Goal: Transaction & Acquisition: Purchase product/service

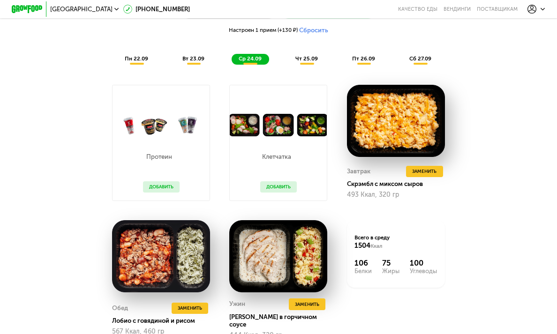
click at [308, 59] on span "чт 25.09" at bounding box center [306, 58] width 22 height 7
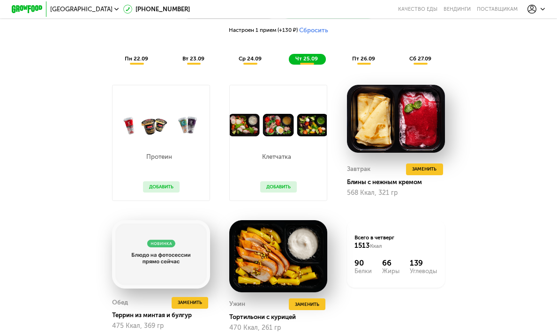
click at [364, 62] on div "пт 26.09" at bounding box center [363, 59] width 37 height 11
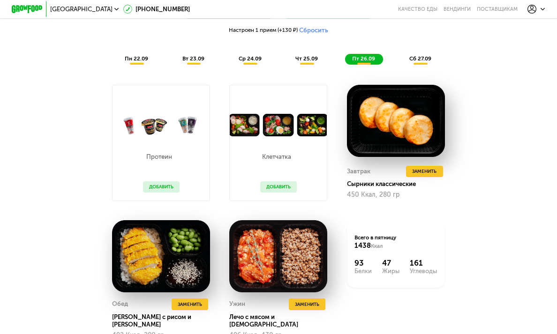
click at [417, 54] on div "сб 27.09" at bounding box center [420, 59] width 37 height 11
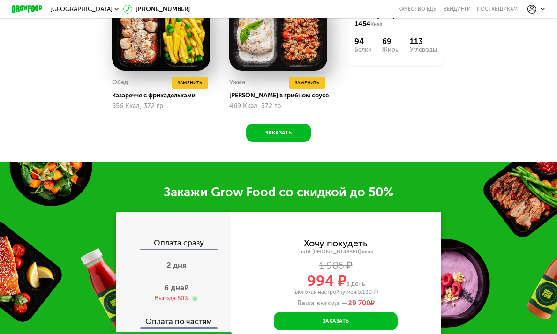
scroll to position [897, 0]
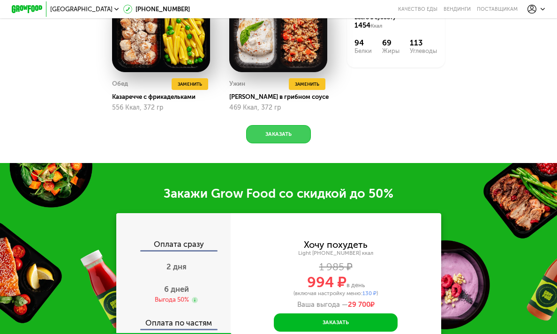
click at [291, 130] on button "Заказать" at bounding box center [278, 134] width 64 height 19
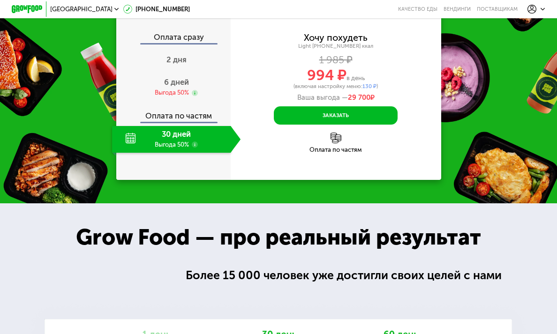
scroll to position [1106, 0]
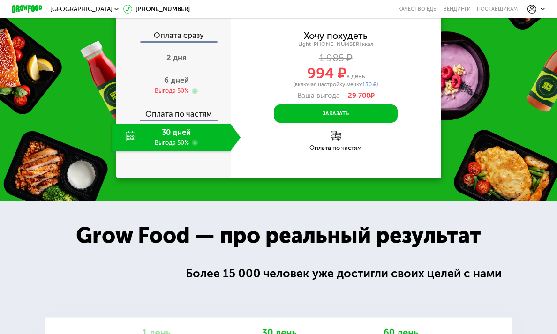
click at [195, 143] on use at bounding box center [195, 143] width 6 height 6
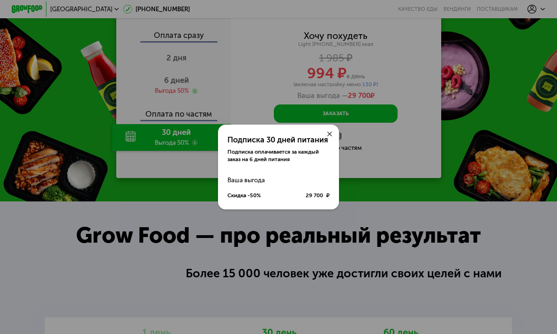
click at [328, 134] on icon at bounding box center [329, 134] width 5 height 5
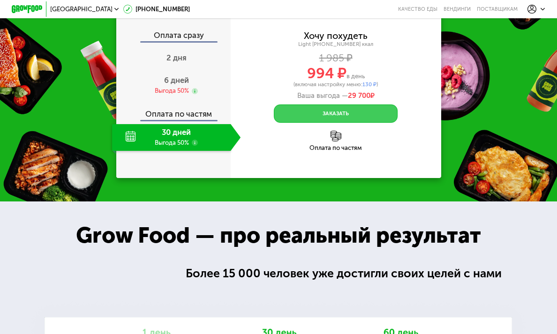
click at [336, 118] on button "Заказать" at bounding box center [336, 113] width 124 height 19
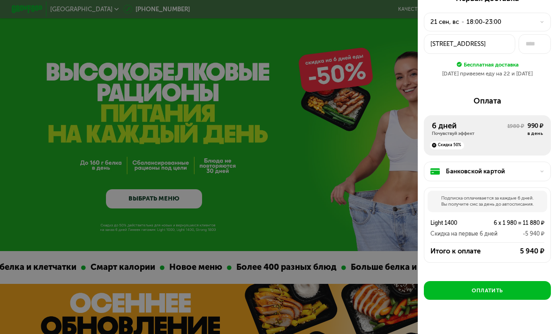
scroll to position [29, 0]
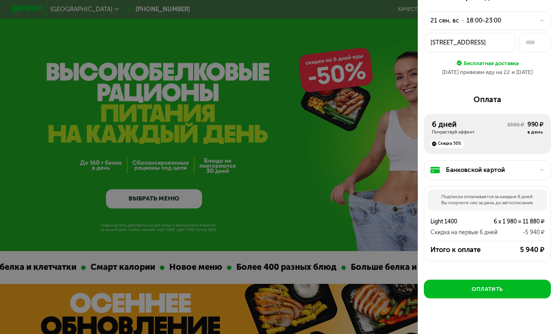
click at [532, 165] on div "Банковской картой" at bounding box center [489, 169] width 89 height 9
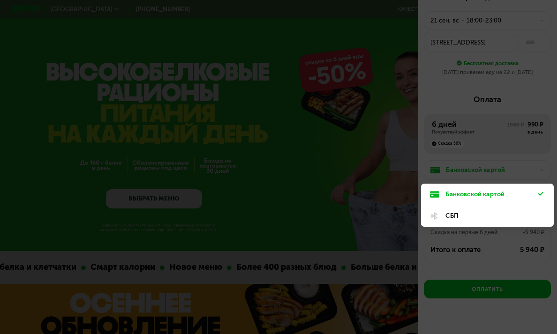
click at [532, 164] on div at bounding box center [278, 167] width 557 height 334
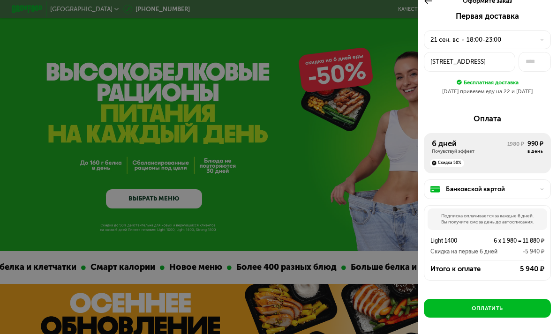
scroll to position [0, 0]
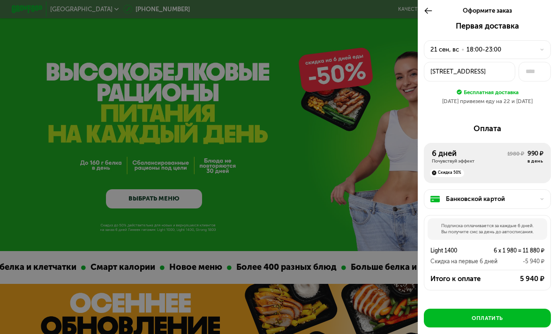
click at [394, 57] on div at bounding box center [278, 167] width 557 height 334
click at [287, 226] on div at bounding box center [278, 167] width 557 height 334
click at [245, 320] on div at bounding box center [278, 167] width 557 height 334
click at [427, 12] on icon at bounding box center [427, 10] width 9 height 9
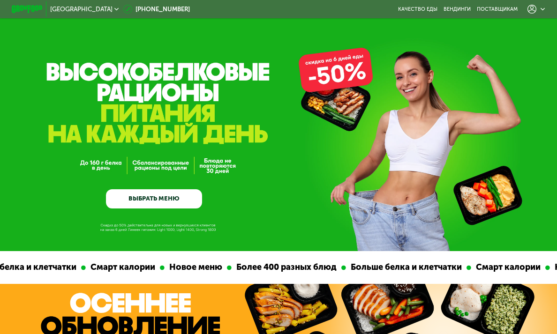
click at [160, 199] on link "ВЫБРАТЬ МЕНЮ" at bounding box center [154, 198] width 96 height 19
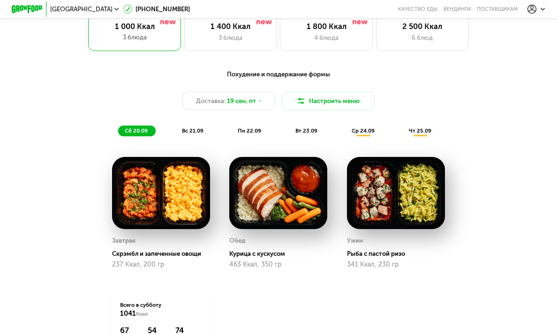
scroll to position [587, 0]
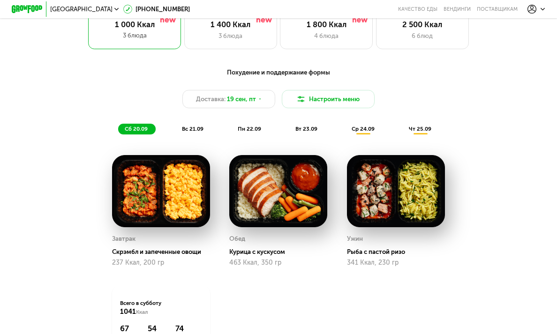
click at [192, 130] on span "вс 21.09" at bounding box center [193, 129] width 22 height 7
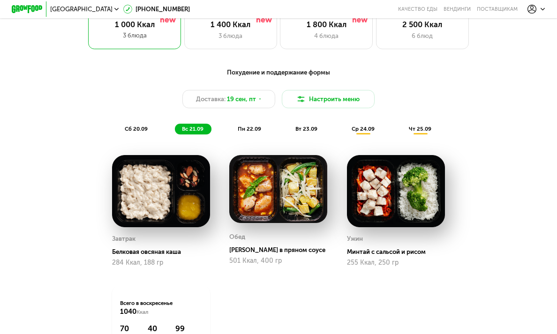
click at [247, 125] on div "пн 22.09" at bounding box center [249, 129] width 38 height 11
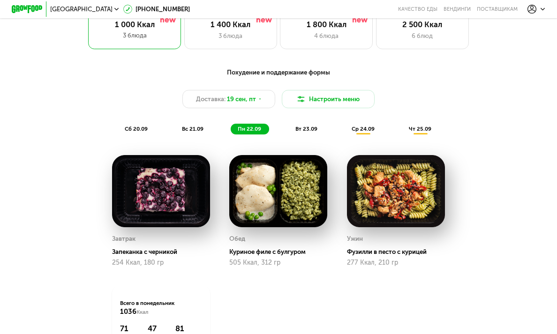
click at [308, 129] on span "вт 23.09" at bounding box center [306, 129] width 22 height 7
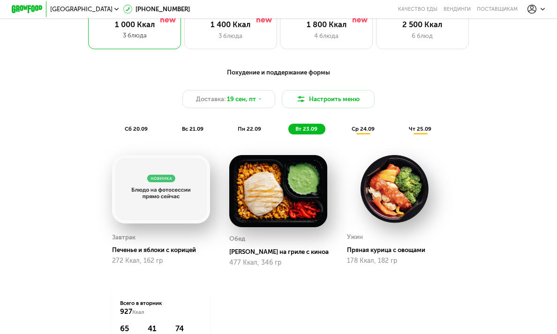
click at [358, 129] on span "ср 24.09" at bounding box center [362, 129] width 23 height 7
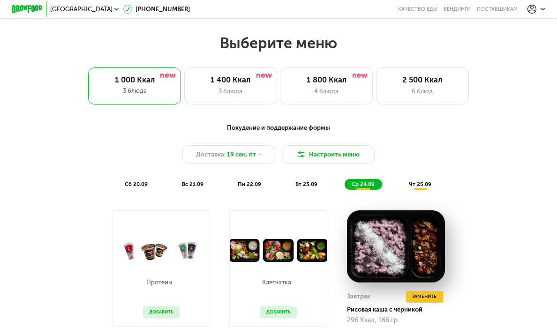
scroll to position [532, 0]
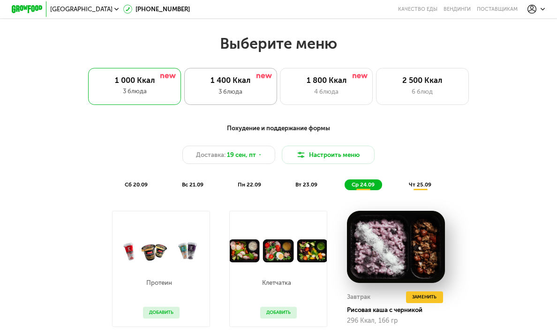
click at [224, 87] on div "3 блюда" at bounding box center [230, 91] width 76 height 9
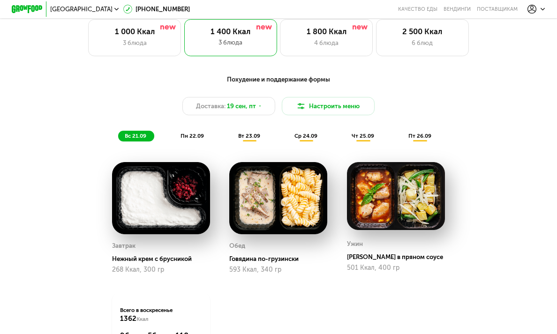
scroll to position [581, 0]
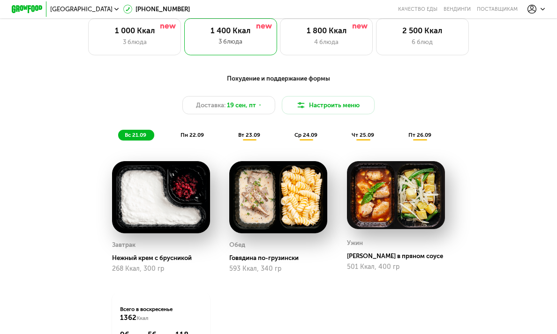
click at [185, 131] on div "пн 22.09" at bounding box center [192, 135] width 38 height 11
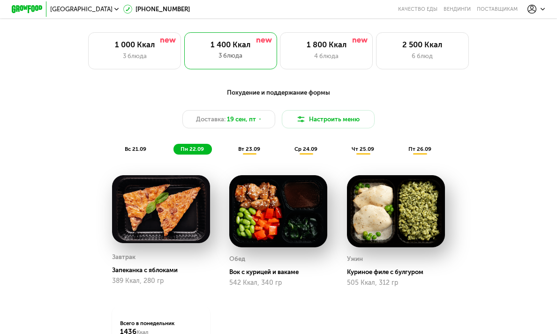
scroll to position [567, 0]
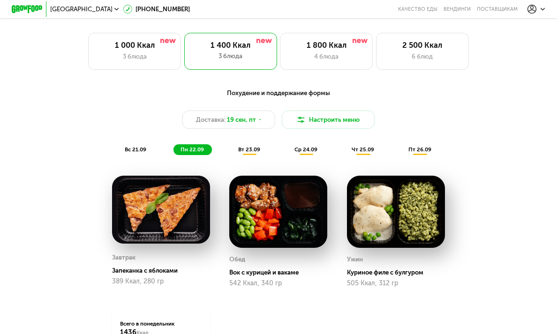
click at [277, 225] on img at bounding box center [278, 212] width 98 height 72
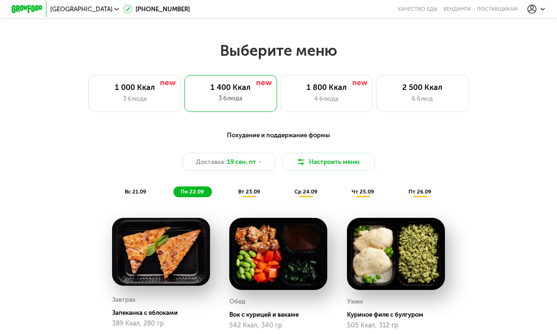
scroll to position [527, 0]
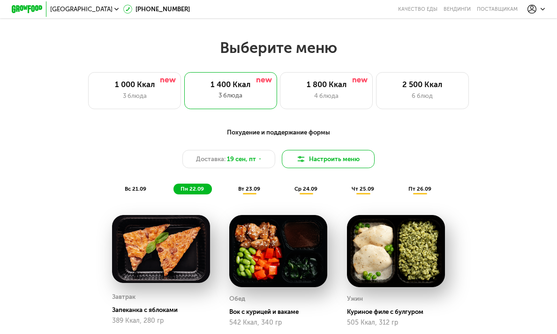
click at [327, 160] on button "Настроить меню" at bounding box center [328, 159] width 93 height 19
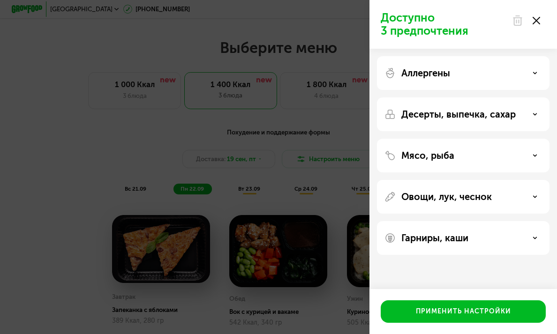
click at [534, 19] on use at bounding box center [535, 20] width 7 height 7
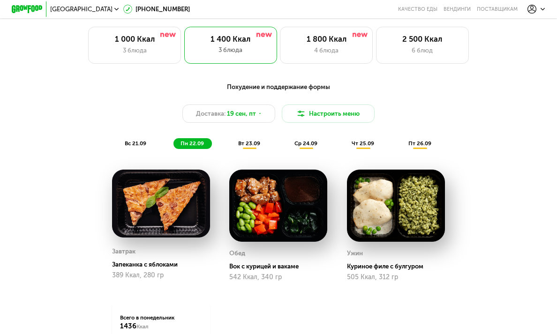
scroll to position [561, 0]
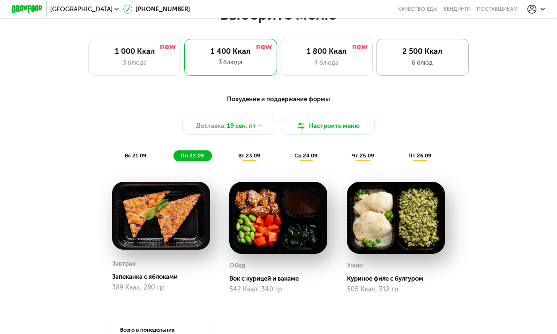
click at [436, 67] on div "2 500 Ккал 6 блюд" at bounding box center [422, 57] width 93 height 37
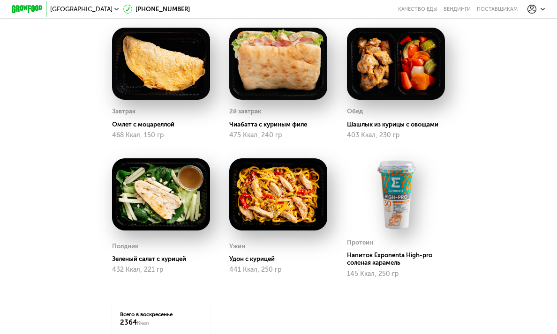
scroll to position [720, 0]
